Goal: Transaction & Acquisition: Purchase product/service

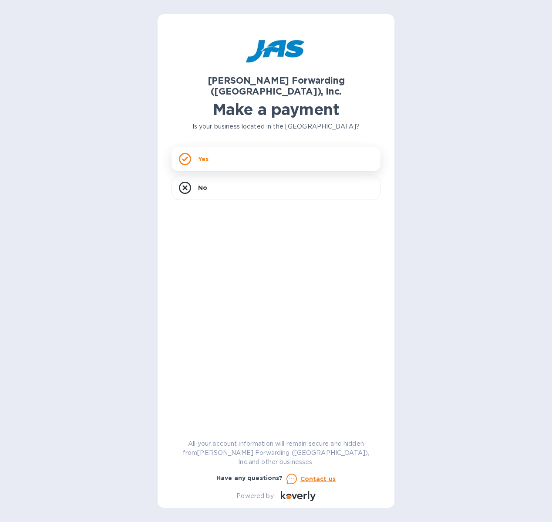
click at [183, 153] on icon at bounding box center [185, 159] width 12 height 12
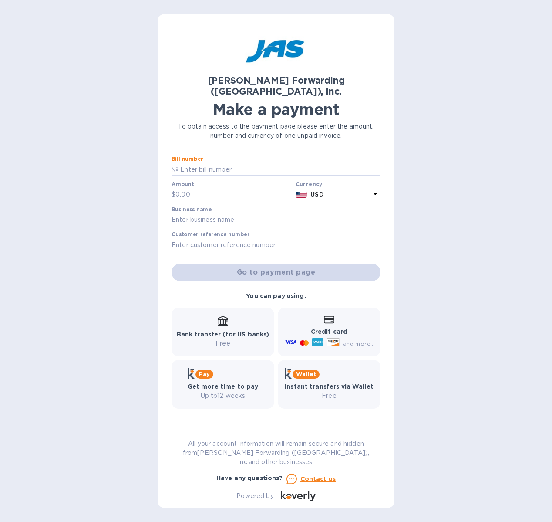
click at [183, 163] on input "text" at bounding box center [280, 169] width 202 height 13
click at [276, 238] on input "text" at bounding box center [276, 244] width 209 height 13
paste input "C5903355897"
type input "C5903355897"
click at [333, 213] on input "text" at bounding box center [276, 219] width 209 height 13
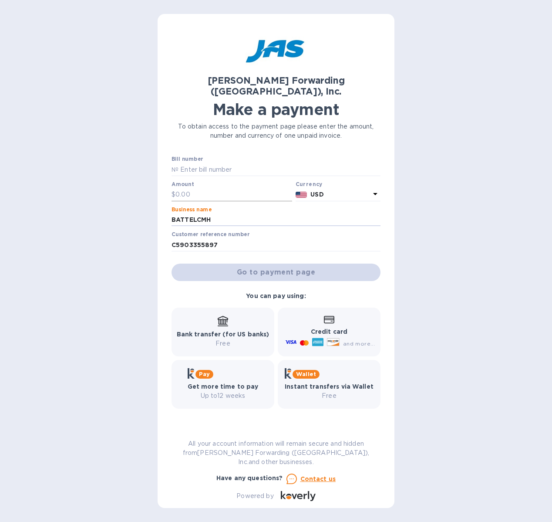
type input "BATTELCMH"
click at [178, 188] on input "text" at bounding box center [233, 194] width 117 height 13
type input "4,600"
click at [270, 163] on input "text" at bounding box center [280, 169] width 202 height 13
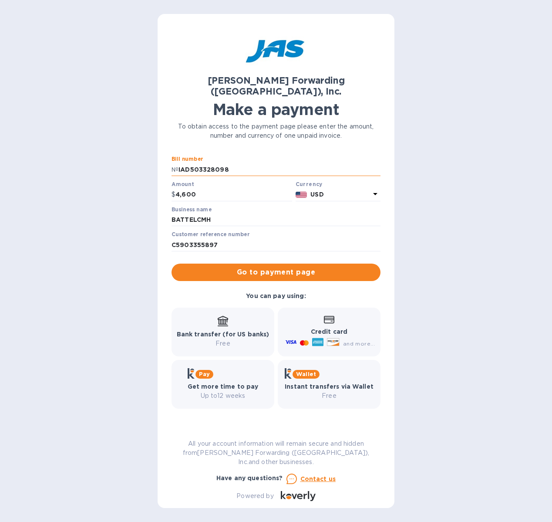
type input "IAD503328098"
click at [276, 263] on button "Go to payment page" at bounding box center [276, 271] width 209 height 17
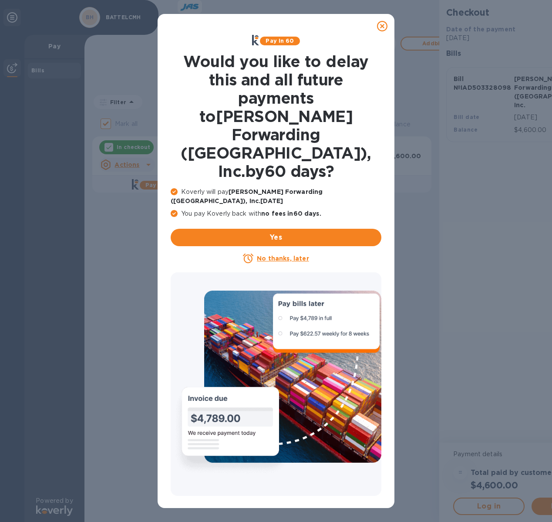
click at [381, 25] on icon at bounding box center [382, 26] width 10 height 10
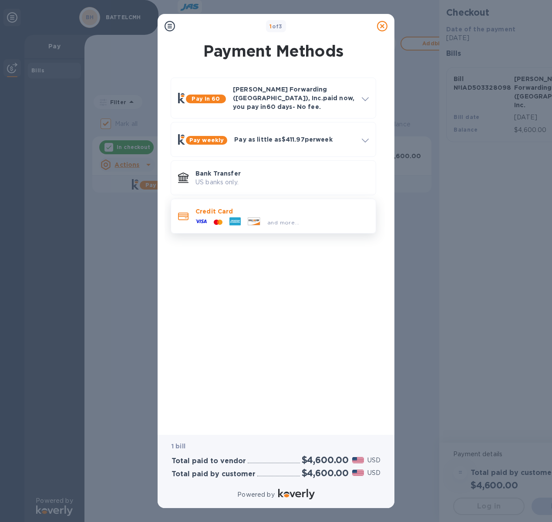
click at [264, 207] on p "Credit Card" at bounding box center [281, 211] width 173 height 9
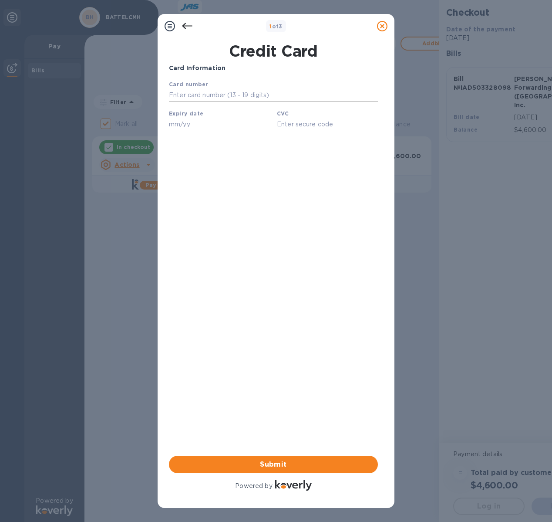
click at [243, 98] on input "text" at bounding box center [273, 95] width 209 height 13
type input "4866 9161 9981 8115"
click at [222, 121] on input "text" at bounding box center [219, 124] width 101 height 13
type input "12/27"
click at [299, 121] on input "text" at bounding box center [327, 124] width 101 height 13
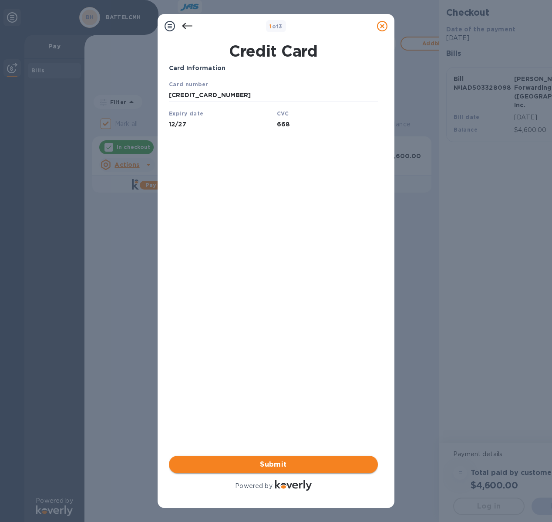
type input "668"
click at [340, 463] on span "Submit" at bounding box center [273, 464] width 195 height 10
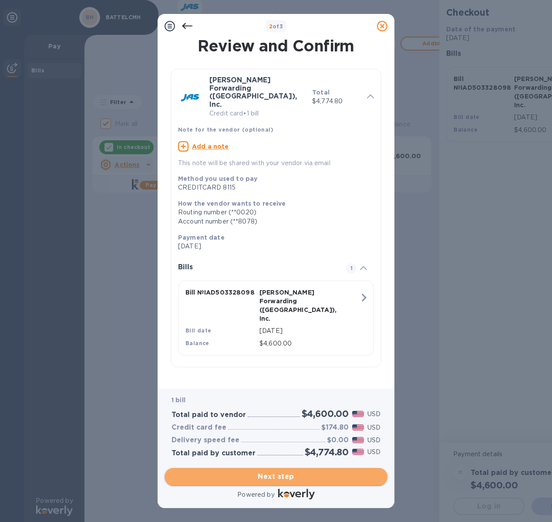
click at [306, 475] on span "Next step" at bounding box center [276, 476] width 209 height 10
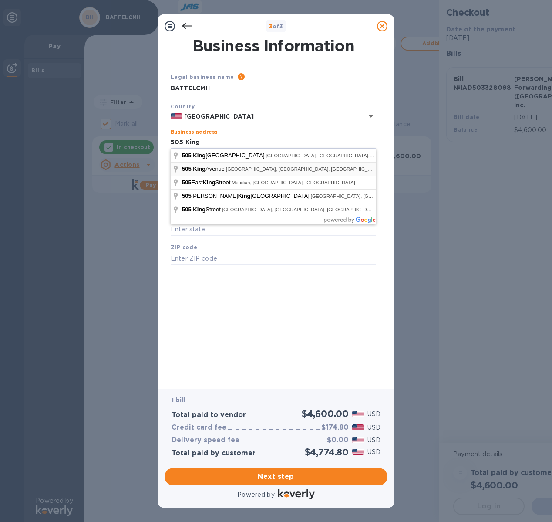
type input "505 King Avenue"
type input "Columbus"
type input "OH"
type input "43201"
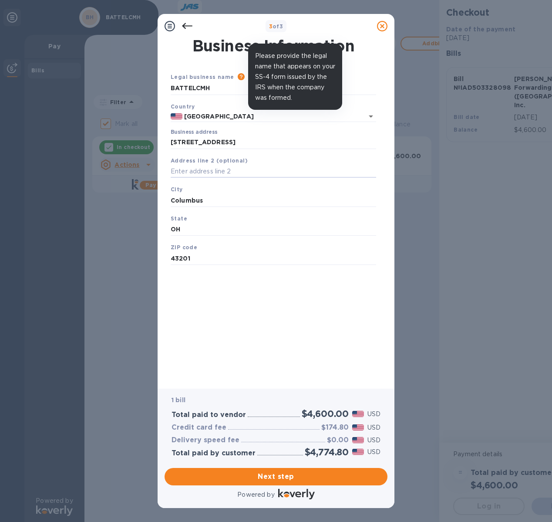
click at [239, 76] on icon at bounding box center [241, 76] width 7 height 7
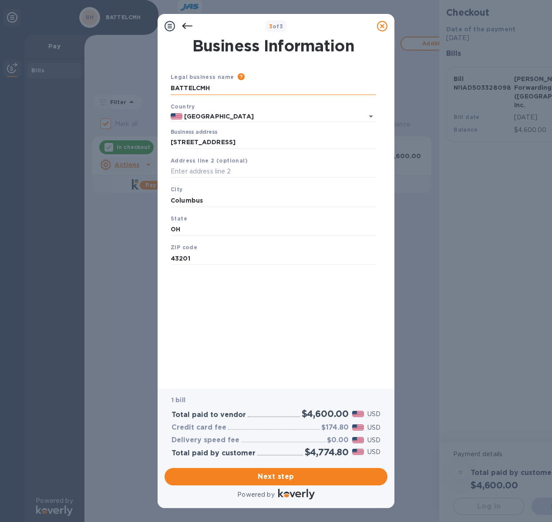
drag, startPoint x: 230, startPoint y: 88, endPoint x: 194, endPoint y: 89, distance: 36.1
click at [194, 89] on input "BATTELCMH" at bounding box center [273, 88] width 205 height 13
click at [371, 88] on input "BATTELCMH" at bounding box center [273, 88] width 205 height 13
click at [372, 87] on input "BATTELCMH" at bounding box center [273, 88] width 205 height 13
click at [374, 88] on input "BATTELCMH" at bounding box center [273, 88] width 205 height 13
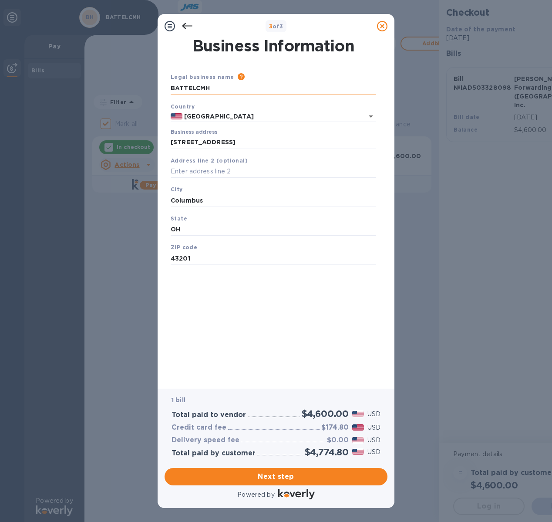
click at [293, 93] on input "BATTELCMH" at bounding box center [273, 88] width 205 height 13
type input "B"
type input "Battelle Memorial Institute"
click at [276, 476] on span "Next step" at bounding box center [276, 476] width 209 height 10
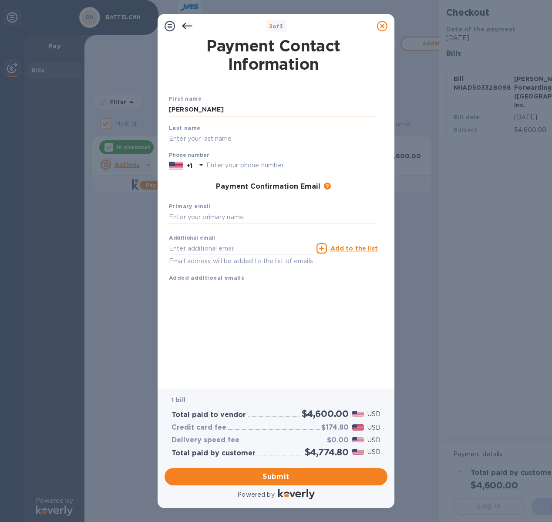
type input "Nick"
type input "Romano"
type input "3195308669"
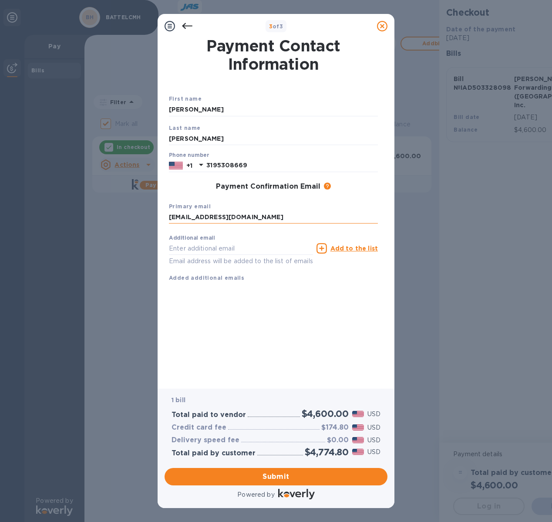
type input "nromano@battelleecology.org"
click at [270, 303] on div "Payment Contact Information First name Nick Last name Romano Phone number +1 31…" at bounding box center [276, 207] width 214 height 338
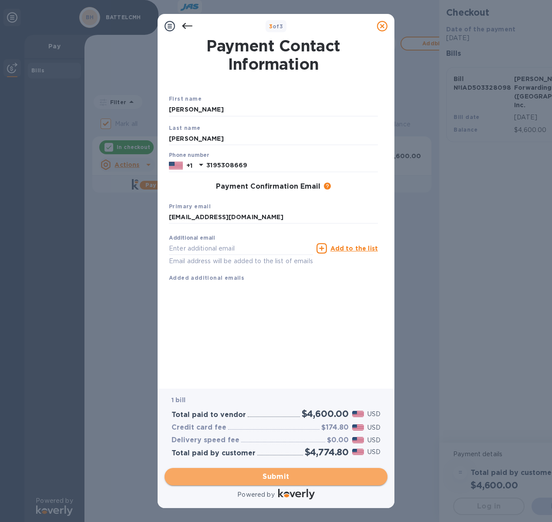
click at [299, 475] on span "Submit" at bounding box center [276, 476] width 209 height 10
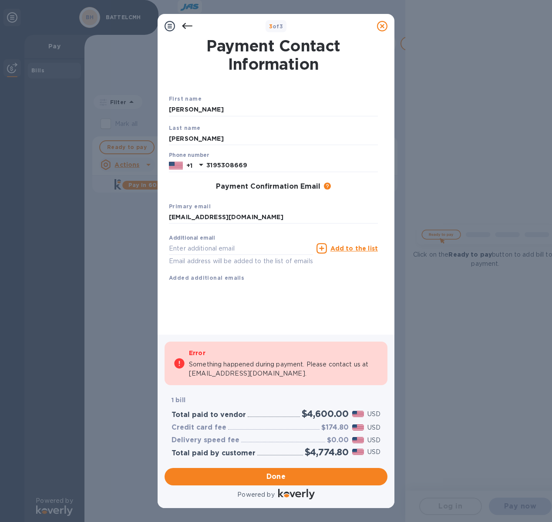
checkbox input "false"
click at [304, 294] on div "First name Nick Last name Romano Phone number +1 3195308669 Payment Confirmatio…" at bounding box center [273, 195] width 209 height 202
click at [241, 376] on p "Something happened during payment. Please contact us at support@koverly.com." at bounding box center [284, 369] width 190 height 18
click at [236, 376] on p "Something happened during payment. Please contact us at support@koverly.com." at bounding box center [284, 369] width 190 height 18
drag, startPoint x: 190, startPoint y: 375, endPoint x: 261, endPoint y: 375, distance: 71.4
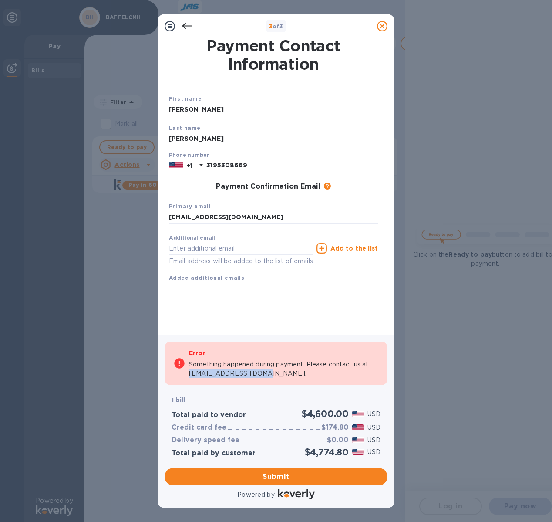
click at [261, 375] on p "Something happened during payment. Please contact us at support@koverly.com." at bounding box center [284, 369] width 190 height 18
copy p "support@koverly.com."
click at [324, 186] on icon at bounding box center [327, 185] width 7 height 7
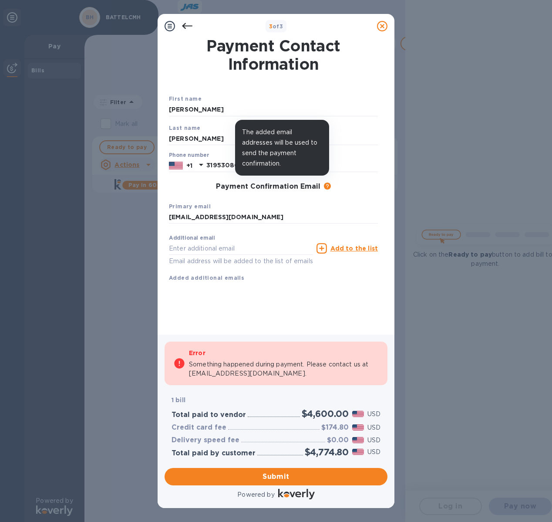
click at [324, 186] on icon at bounding box center [327, 185] width 7 height 7
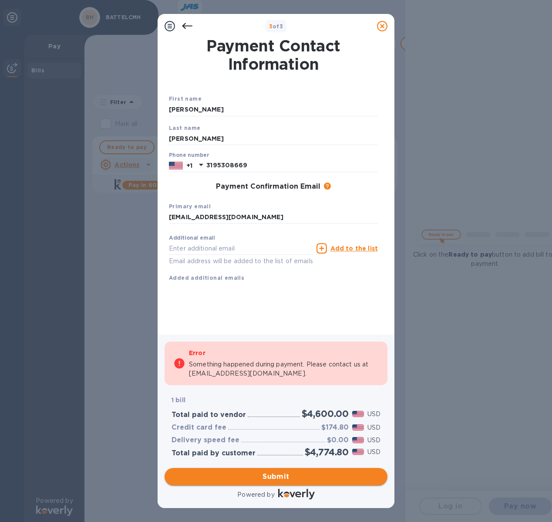
click at [293, 477] on span "Submit" at bounding box center [276, 476] width 209 height 10
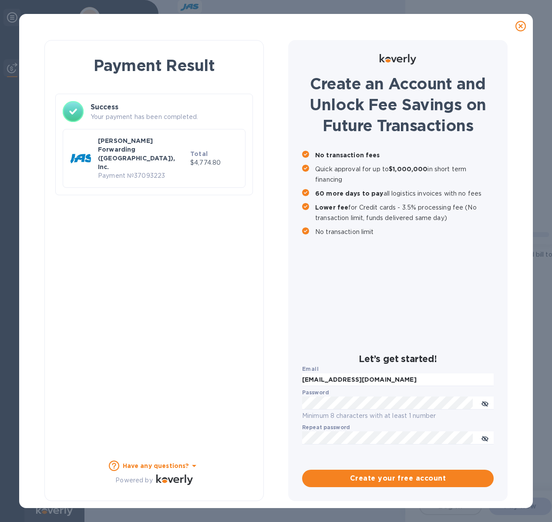
click at [393, 465] on div "Email nromano@battelleecology.org Password Minimum 8 characters with at least 1…" at bounding box center [397, 425] width 195 height 126
click at [398, 481] on span "Create your free account" at bounding box center [398, 478] width 178 height 10
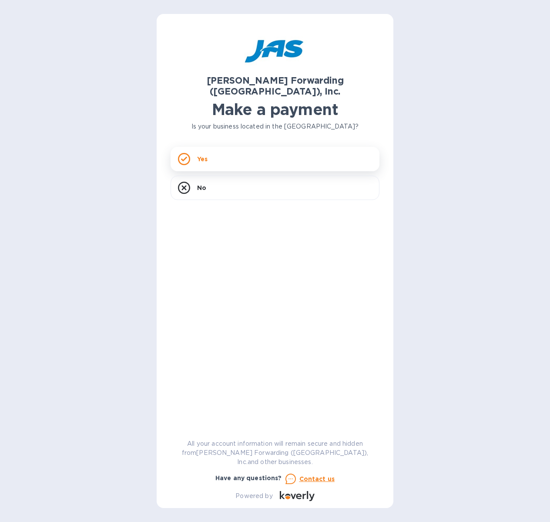
click at [212, 154] on div "Yes" at bounding box center [275, 159] width 209 height 24
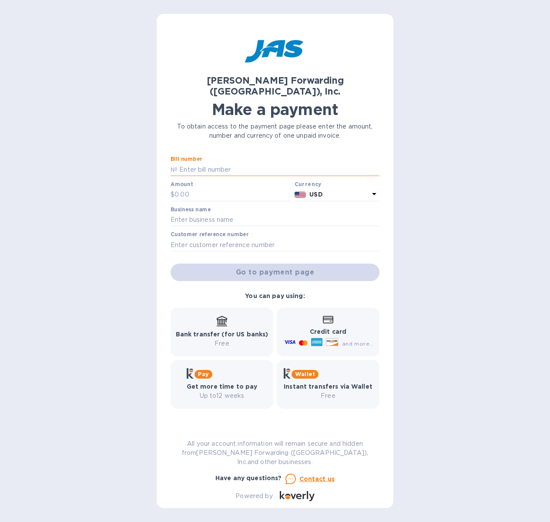
click at [207, 163] on input "text" at bounding box center [279, 169] width 202 height 13
type input "IAD503324194"
click at [207, 190] on input "text" at bounding box center [233, 194] width 117 height 13
type input "3,250"
click at [269, 213] on input "text" at bounding box center [275, 219] width 209 height 13
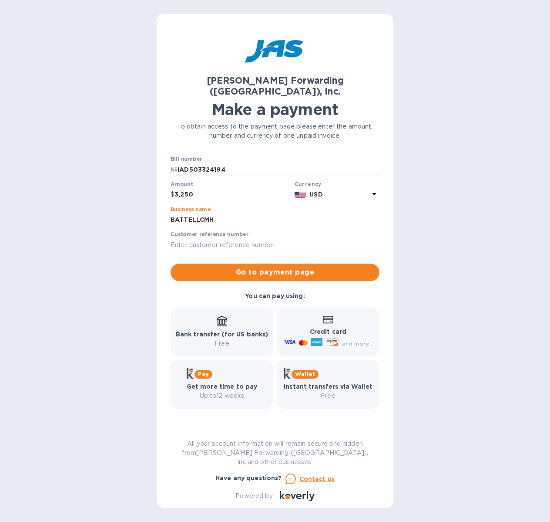
type input "BATTELLCMH"
type input "C5903359248"
click at [291, 267] on span "Go to payment page" at bounding box center [275, 272] width 195 height 10
